Goal: Information Seeking & Learning: Understand process/instructions

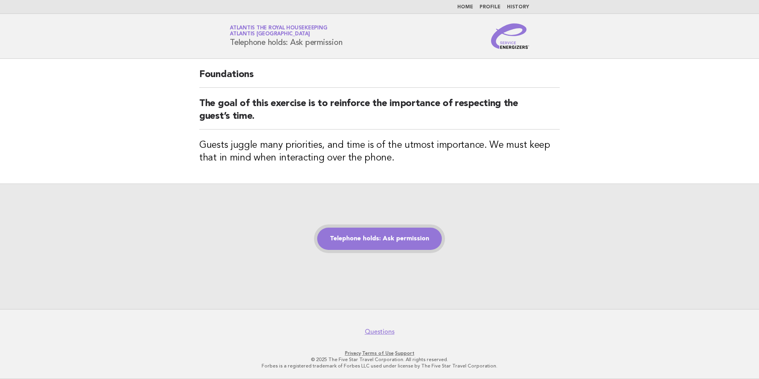
click at [354, 234] on link "Telephone holds: Ask permission" at bounding box center [379, 238] width 125 height 22
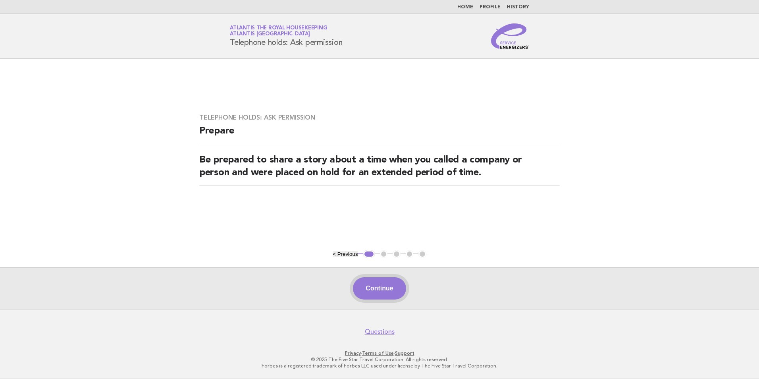
click at [379, 290] on button "Continue" at bounding box center [379, 288] width 53 height 22
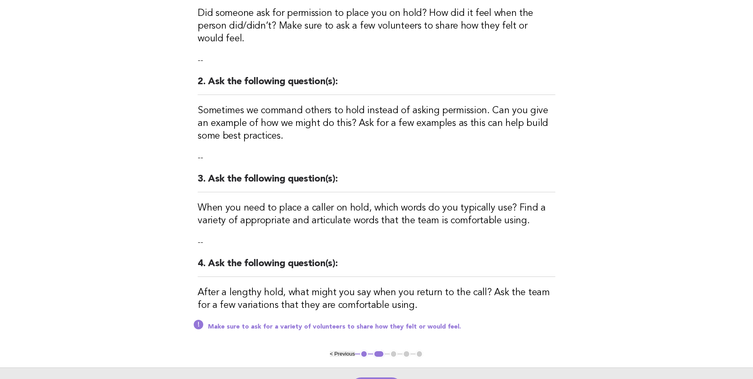
scroll to position [230, 0]
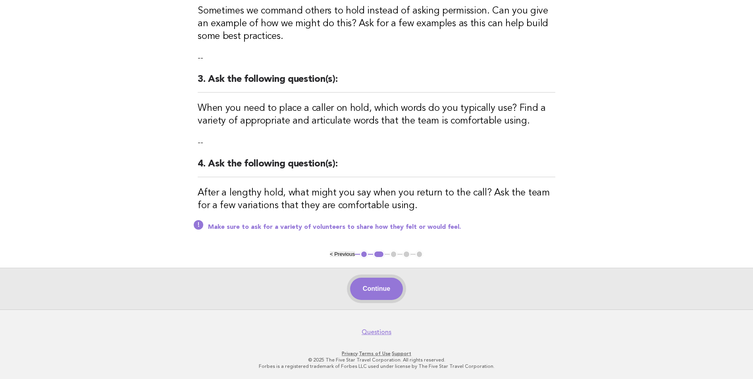
click at [379, 286] on button "Continue" at bounding box center [376, 288] width 53 height 22
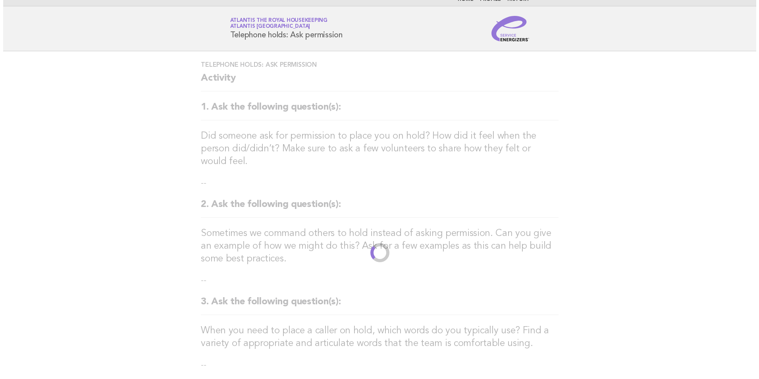
scroll to position [0, 0]
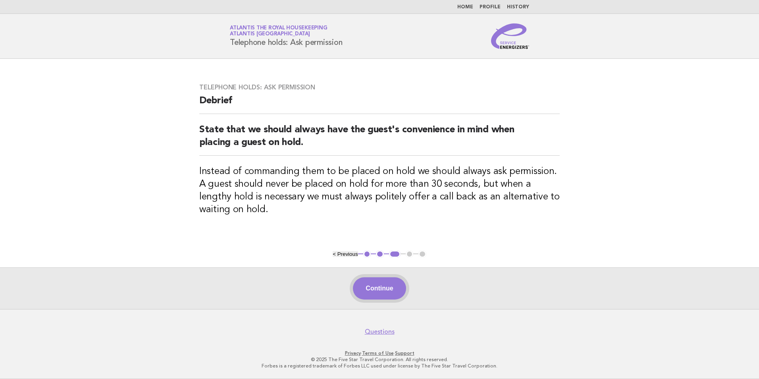
click at [361, 283] on button "Continue" at bounding box center [379, 288] width 53 height 22
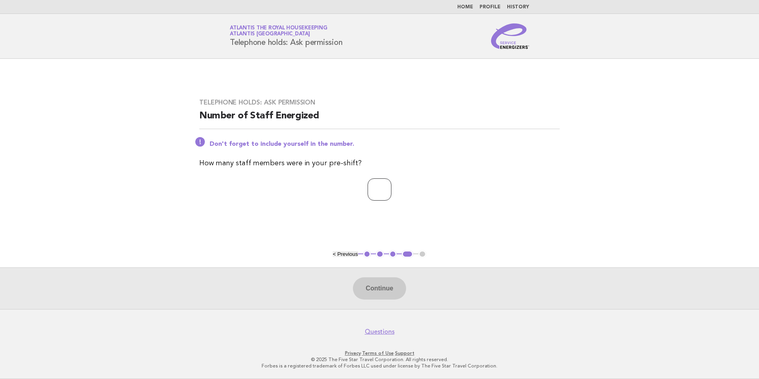
click at [372, 196] on input "number" at bounding box center [379, 189] width 24 height 22
type input "**"
click at [395, 287] on button "Continue" at bounding box center [379, 288] width 53 height 22
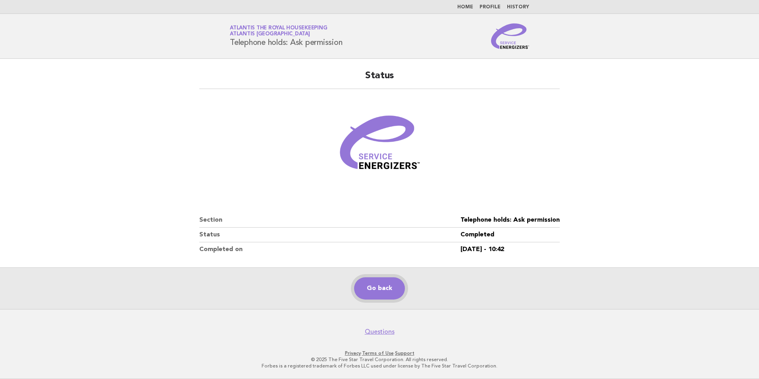
click at [378, 290] on link "Go back" at bounding box center [379, 288] width 51 height 22
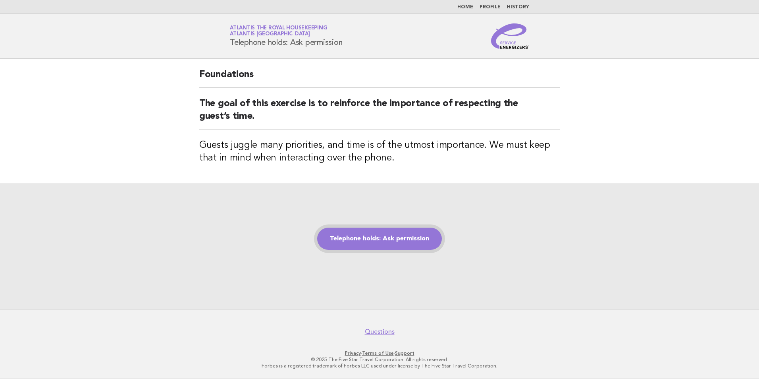
click at [388, 237] on link "Telephone holds: Ask permission" at bounding box center [379, 238] width 125 height 22
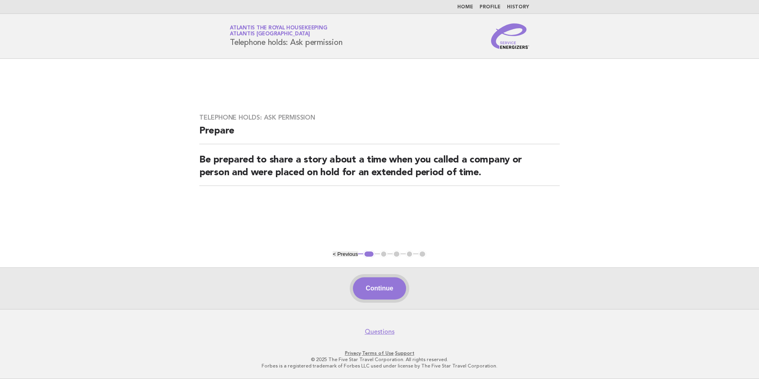
click at [390, 296] on button "Continue" at bounding box center [379, 288] width 53 height 22
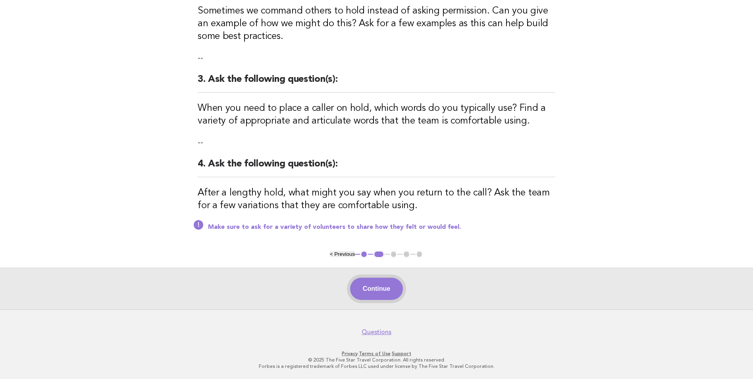
click at [364, 294] on button "Continue" at bounding box center [376, 288] width 53 height 22
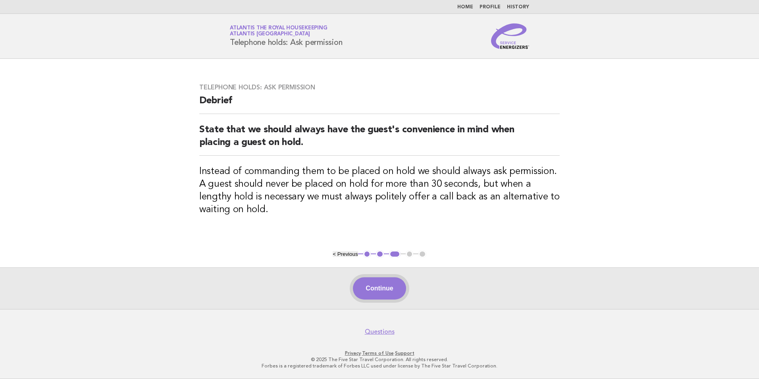
click at [377, 284] on button "Continue" at bounding box center [379, 288] width 53 height 22
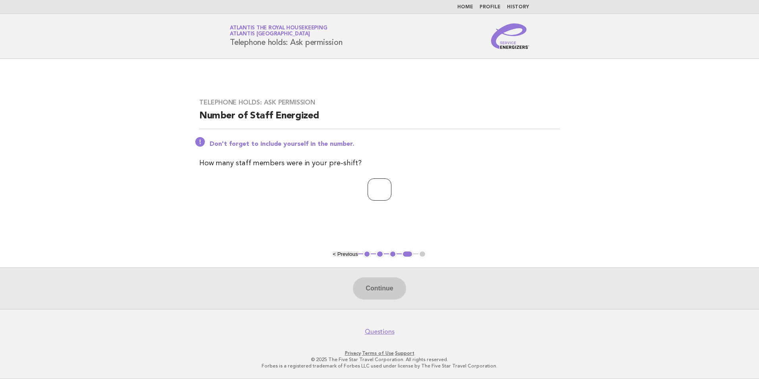
click at [379, 189] on input "number" at bounding box center [379, 189] width 24 height 22
type input "**"
click at [391, 298] on button "Continue" at bounding box center [379, 288] width 53 height 22
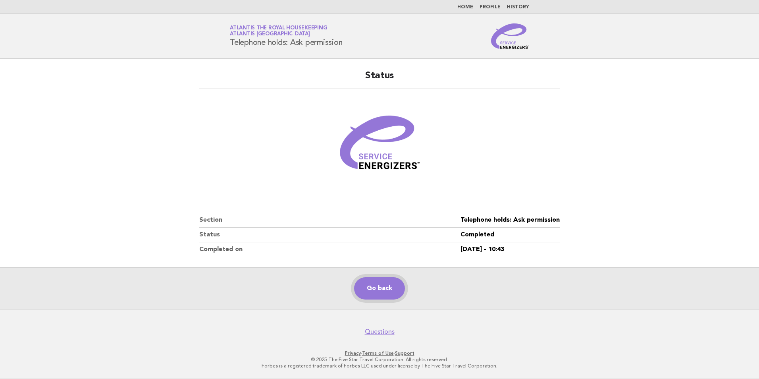
click at [368, 283] on link "Go back" at bounding box center [379, 288] width 51 height 22
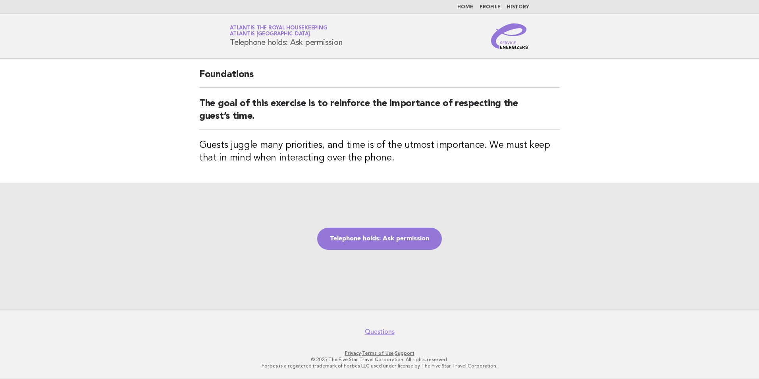
click at [375, 247] on link "Telephone holds: Ask permission" at bounding box center [379, 238] width 125 height 22
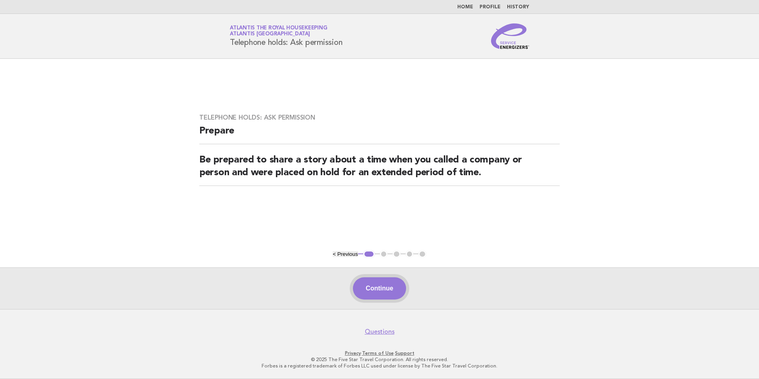
click at [377, 286] on button "Continue" at bounding box center [379, 288] width 53 height 22
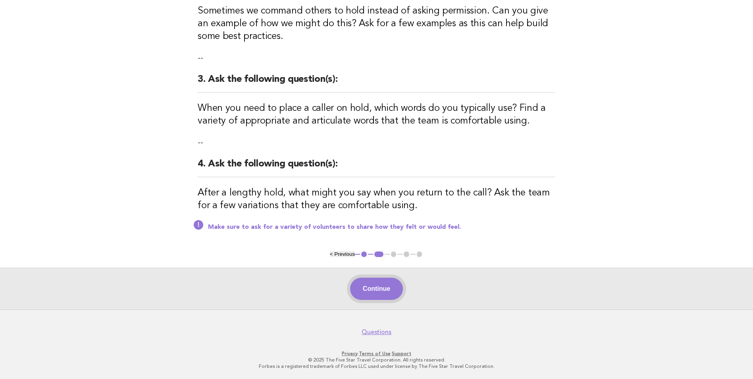
click at [369, 297] on button "Continue" at bounding box center [376, 288] width 53 height 22
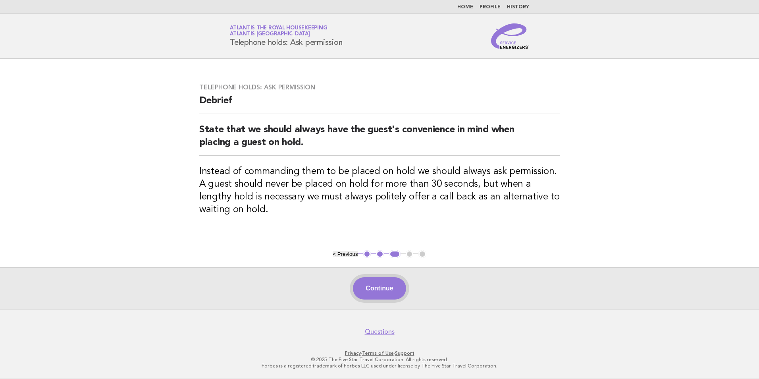
click at [377, 290] on button "Continue" at bounding box center [379, 288] width 53 height 22
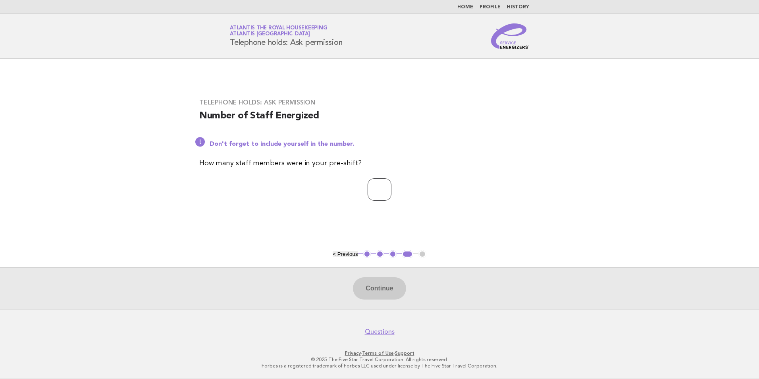
click at [372, 191] on input "number" at bounding box center [379, 189] width 24 height 22
type input "**"
click at [389, 296] on button "Continue" at bounding box center [379, 288] width 53 height 22
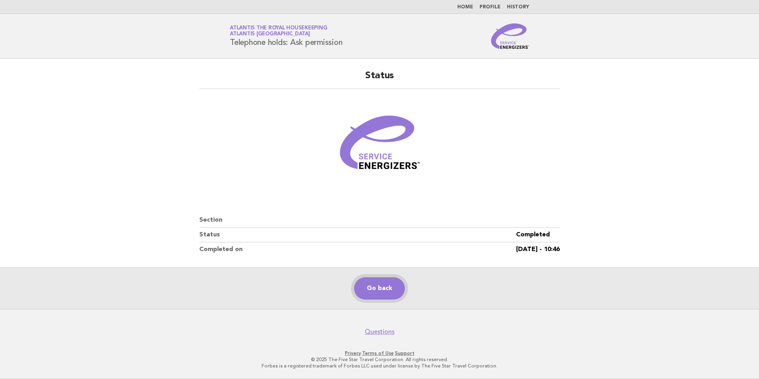
click at [366, 294] on link "Go back" at bounding box center [379, 288] width 51 height 22
